Goal: Task Accomplishment & Management: Use online tool/utility

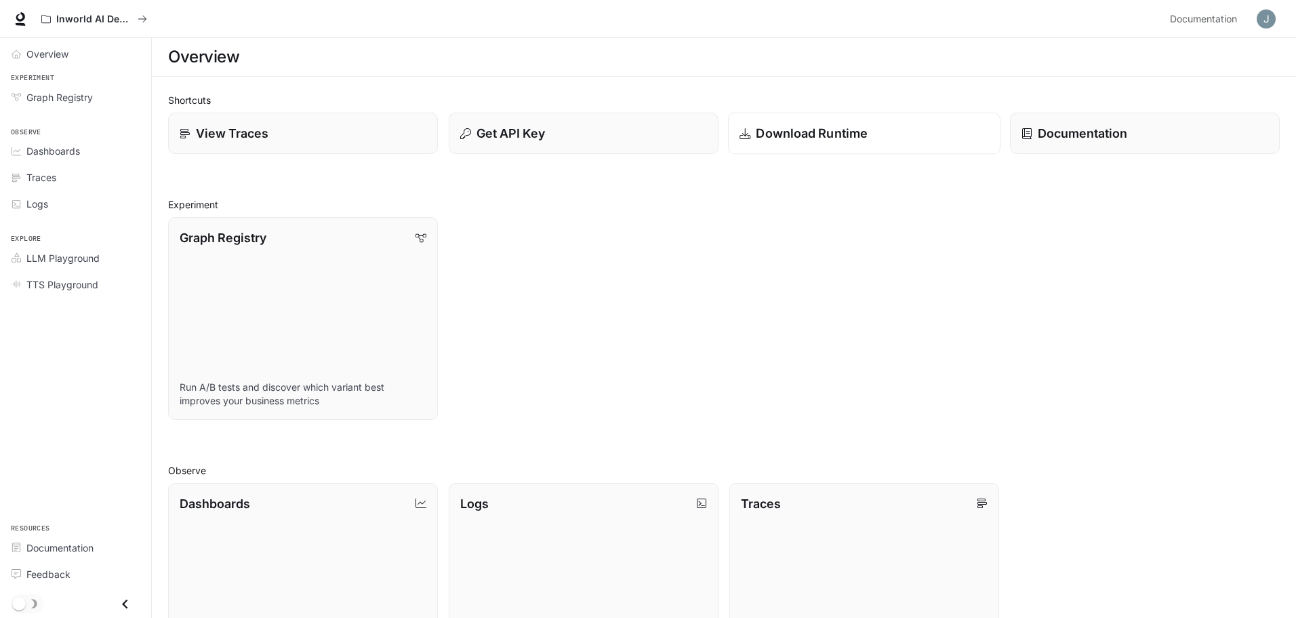
click at [782, 141] on p "Download Runtime" at bounding box center [812, 133] width 112 height 18
click at [503, 129] on p "Get API Key" at bounding box center [509, 133] width 69 height 18
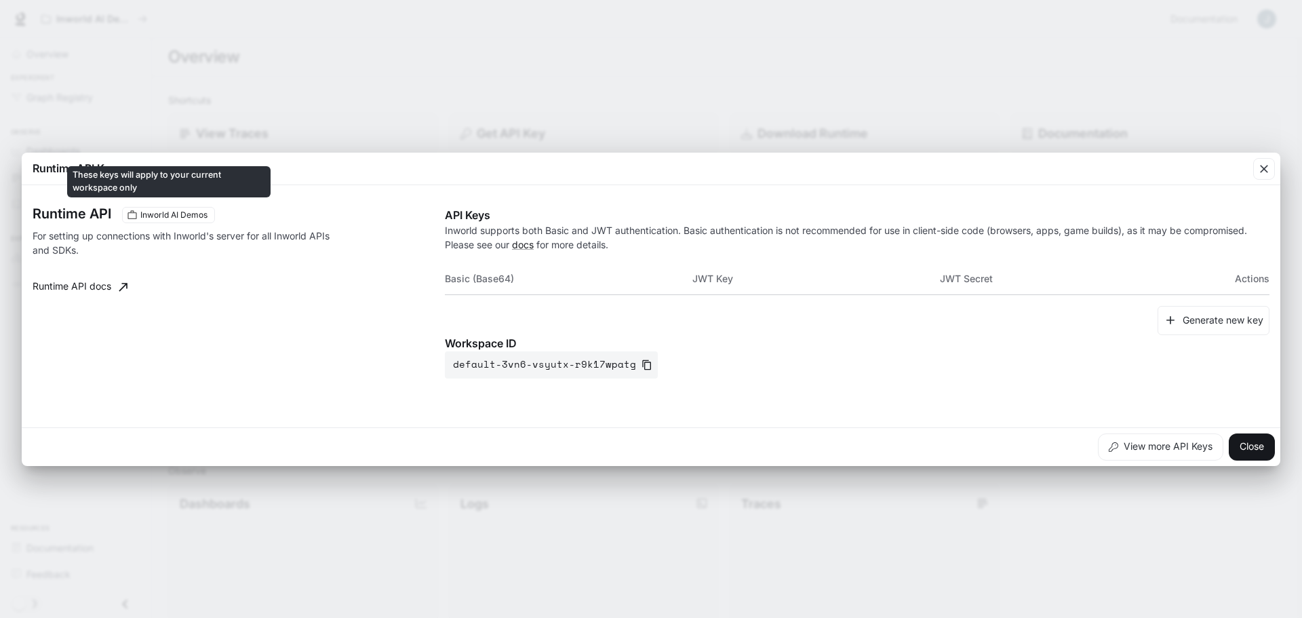
click at [181, 218] on span "Inworld AI Demos" at bounding box center [174, 215] width 78 height 12
click at [144, 214] on span "Inworld AI Demos" at bounding box center [174, 215] width 78 height 12
click at [171, 212] on span "Inworld AI Demos" at bounding box center [174, 215] width 78 height 12
click at [1265, 165] on icon "button" at bounding box center [1264, 169] width 14 height 14
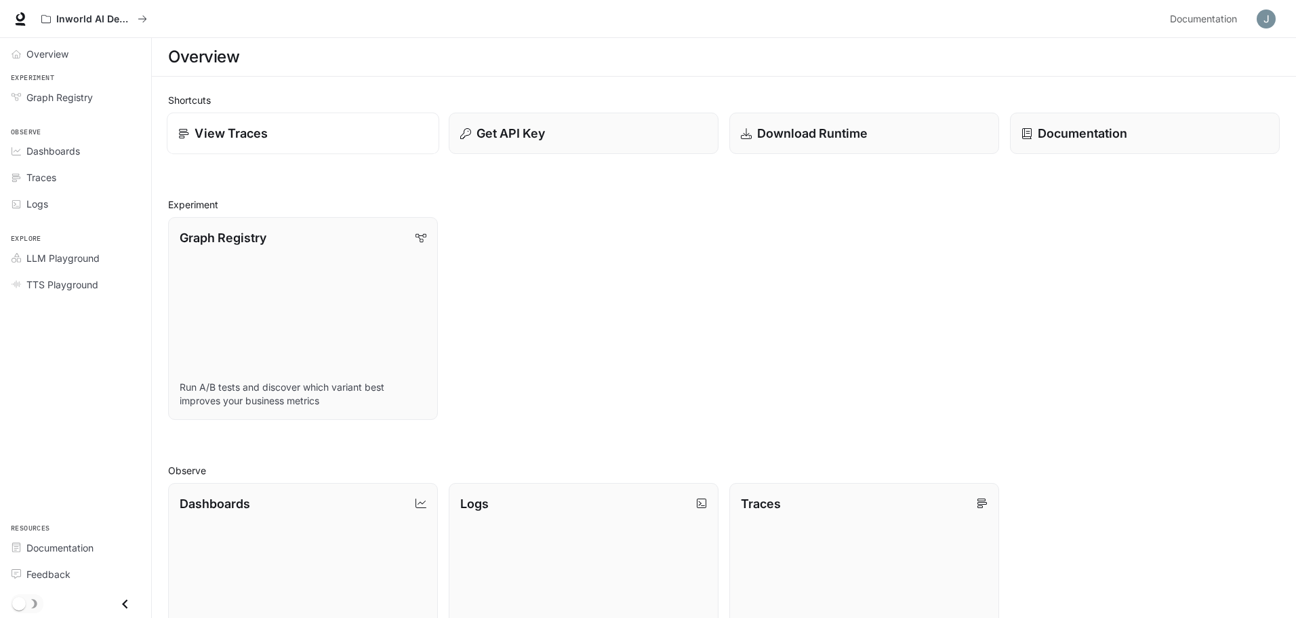
click at [302, 123] on link "View Traces" at bounding box center [303, 134] width 273 height 42
